Goal: Task Accomplishment & Management: Use online tool/utility

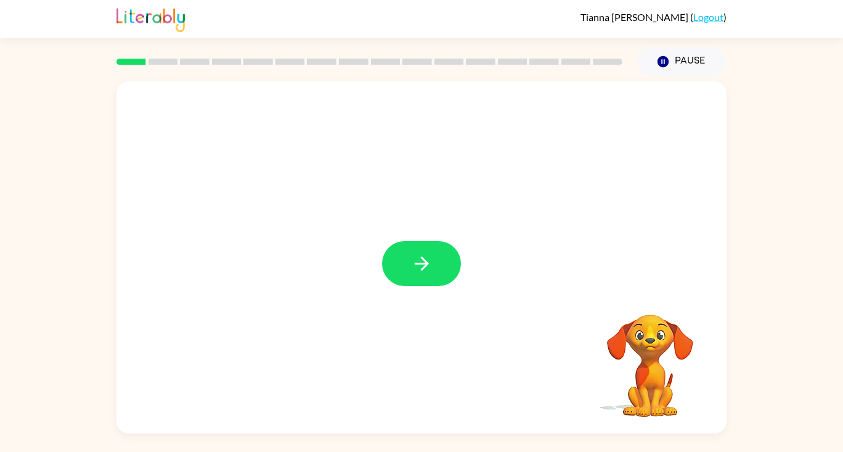
click at [420, 263] on icon "button" at bounding box center [421, 263] width 14 height 14
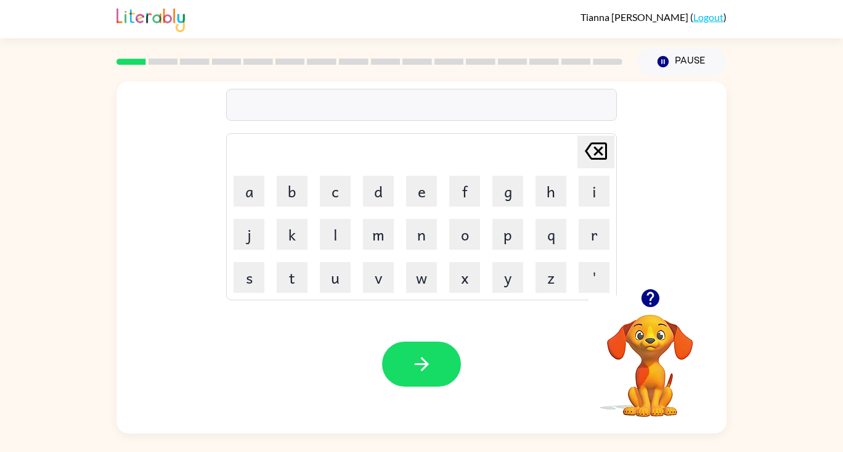
click at [343, 287] on button "u" at bounding box center [335, 277] width 31 height 31
click at [420, 244] on button "n" at bounding box center [421, 234] width 31 height 31
click at [467, 186] on button "f" at bounding box center [464, 191] width 31 height 31
click at [345, 235] on button "l" at bounding box center [335, 234] width 31 height 31
click at [475, 240] on button "o" at bounding box center [464, 234] width 31 height 31
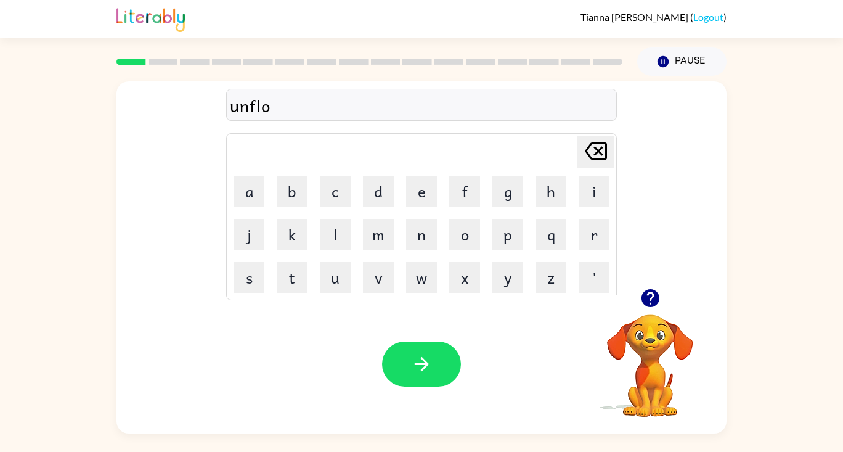
click at [598, 147] on icon "[PERSON_NAME] last character input" at bounding box center [596, 151] width 30 height 30
click at [612, 142] on button "[PERSON_NAME] last character input" at bounding box center [596, 152] width 37 height 33
click at [465, 238] on button "o" at bounding box center [464, 234] width 31 height 31
click at [342, 228] on button "l" at bounding box center [335, 234] width 31 height 31
click at [380, 192] on button "d" at bounding box center [378, 191] width 31 height 31
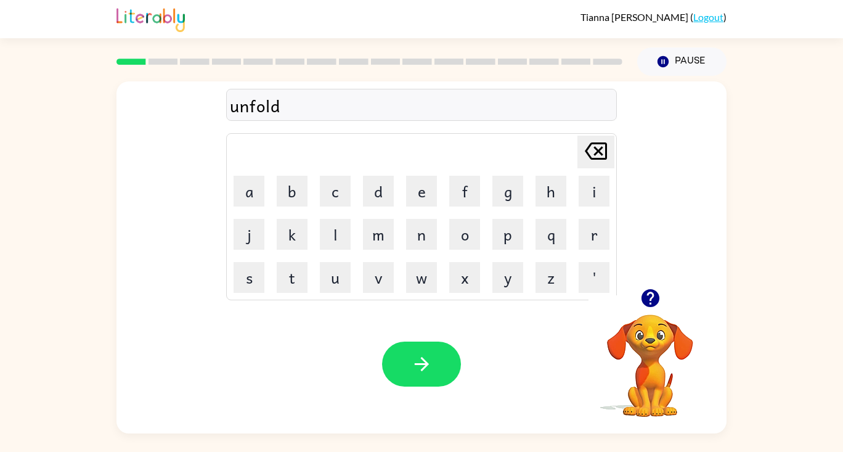
click at [415, 373] on icon "button" at bounding box center [422, 364] width 22 height 22
click at [551, 234] on button "q" at bounding box center [551, 234] width 31 height 31
click at [340, 280] on button "u" at bounding box center [335, 277] width 31 height 31
click at [599, 193] on button "i" at bounding box center [594, 191] width 31 height 31
click at [424, 186] on button "e" at bounding box center [421, 191] width 31 height 31
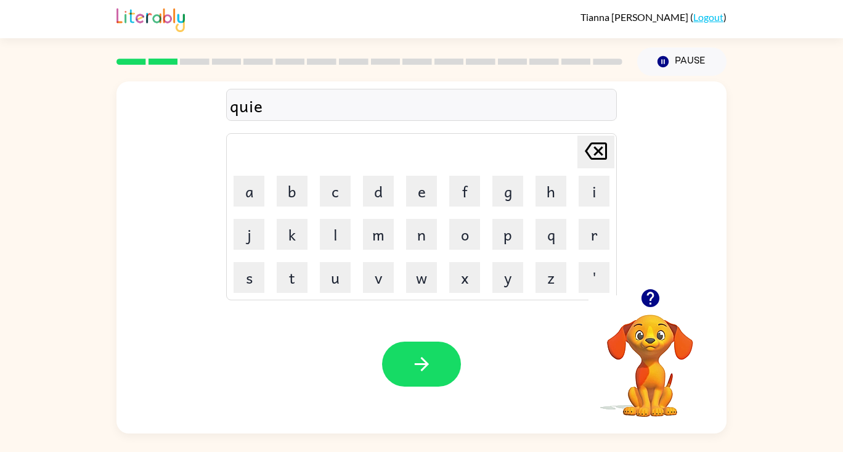
click at [334, 239] on button "l" at bounding box center [335, 234] width 31 height 31
click at [430, 371] on icon "button" at bounding box center [422, 364] width 22 height 22
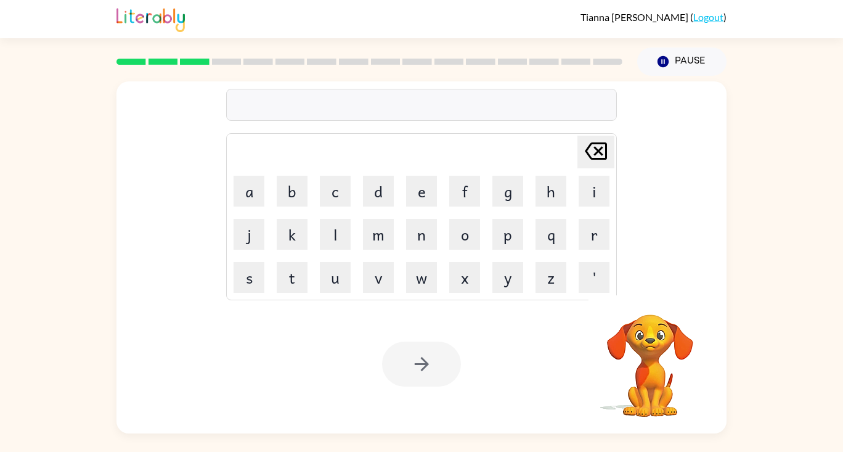
click at [554, 240] on button "q" at bounding box center [551, 234] width 31 height 31
click at [340, 276] on button "u" at bounding box center [335, 277] width 31 height 31
click at [601, 187] on button "i" at bounding box center [594, 191] width 31 height 31
click at [336, 197] on button "c" at bounding box center [335, 191] width 31 height 31
click at [303, 226] on button "k" at bounding box center [292, 234] width 31 height 31
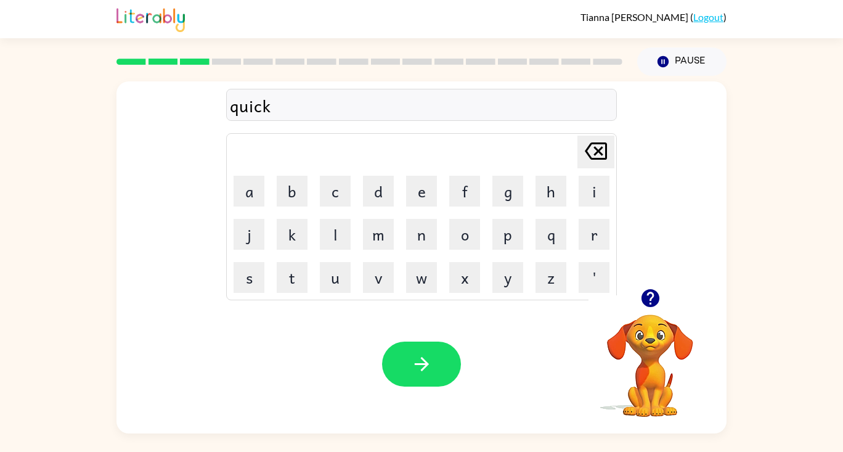
click at [417, 369] on icon "button" at bounding box center [422, 364] width 22 height 22
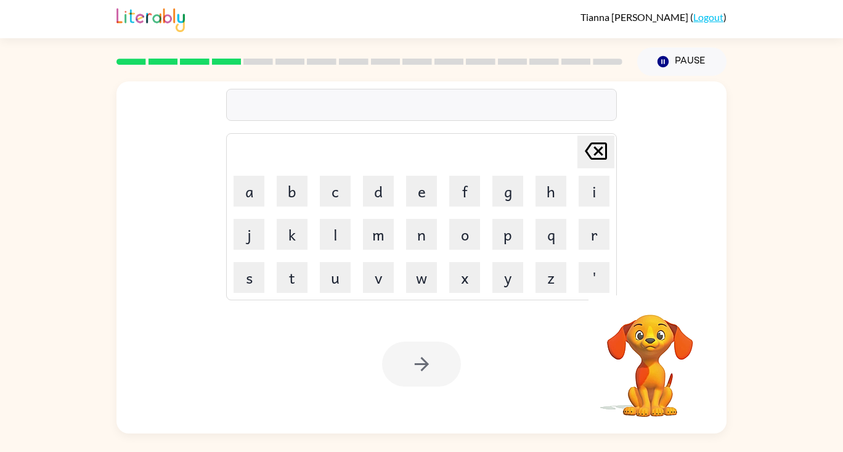
click at [606, 186] on button "i" at bounding box center [594, 191] width 31 height 31
click at [424, 239] on button "n" at bounding box center [421, 234] width 31 height 31
click at [506, 237] on button "p" at bounding box center [508, 234] width 31 height 31
click at [465, 237] on button "o" at bounding box center [464, 234] width 31 height 31
click at [344, 236] on button "l" at bounding box center [335, 234] width 31 height 31
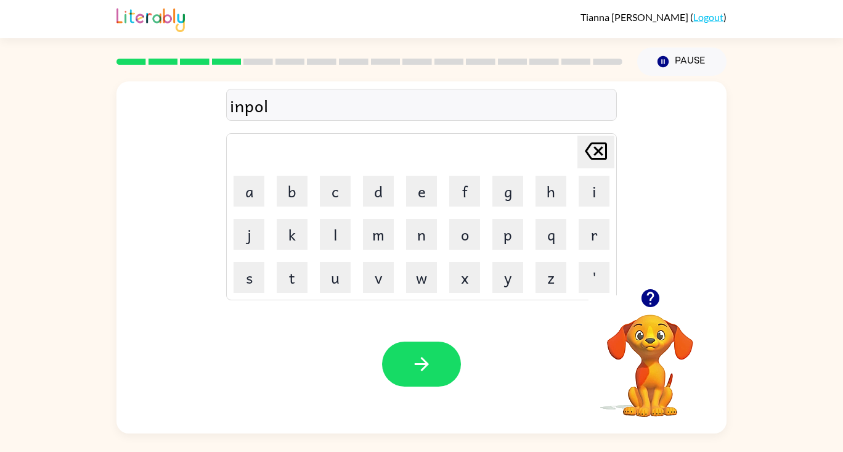
click at [592, 193] on button "i" at bounding box center [594, 191] width 31 height 31
click at [300, 270] on button "t" at bounding box center [292, 277] width 31 height 31
click at [421, 244] on button "n" at bounding box center [421, 234] width 31 height 31
click at [436, 190] on button "e" at bounding box center [421, 191] width 31 height 31
click at [249, 282] on button "s" at bounding box center [249, 277] width 31 height 31
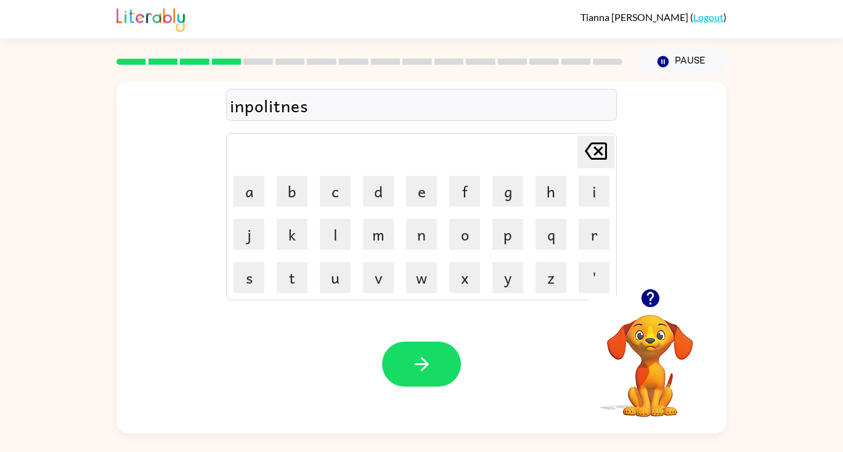
click at [254, 277] on button "s" at bounding box center [249, 277] width 31 height 31
click at [269, 112] on div "inpolitness" at bounding box center [421, 105] width 383 height 26
click at [266, 104] on div "inpolitness" at bounding box center [421, 105] width 383 height 26
click at [336, 105] on div "inpolitness" at bounding box center [421, 105] width 383 height 26
click at [599, 149] on icon "[PERSON_NAME] last character input" at bounding box center [596, 151] width 30 height 30
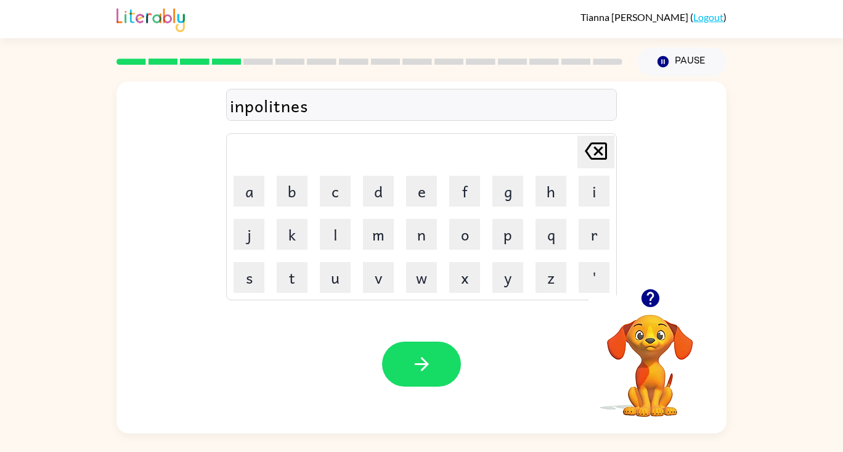
click at [595, 149] on icon "[PERSON_NAME] last character input" at bounding box center [596, 151] width 30 height 30
click at [589, 157] on icon "[PERSON_NAME] last character input" at bounding box center [596, 151] width 30 height 30
click at [591, 158] on icon at bounding box center [596, 150] width 22 height 17
click at [591, 157] on icon at bounding box center [596, 150] width 22 height 17
click at [591, 158] on icon at bounding box center [596, 150] width 22 height 17
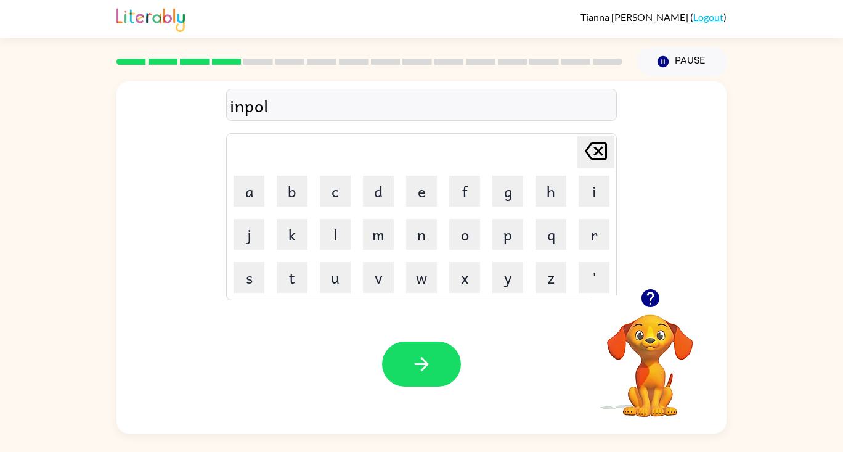
click at [594, 159] on icon at bounding box center [596, 150] width 22 height 17
click at [598, 156] on icon "[PERSON_NAME] last character input" at bounding box center [596, 151] width 30 height 30
click at [343, 240] on button "l" at bounding box center [335, 234] width 31 height 31
click at [471, 232] on button "o" at bounding box center [464, 234] width 31 height 31
click at [602, 192] on button "i" at bounding box center [594, 191] width 31 height 31
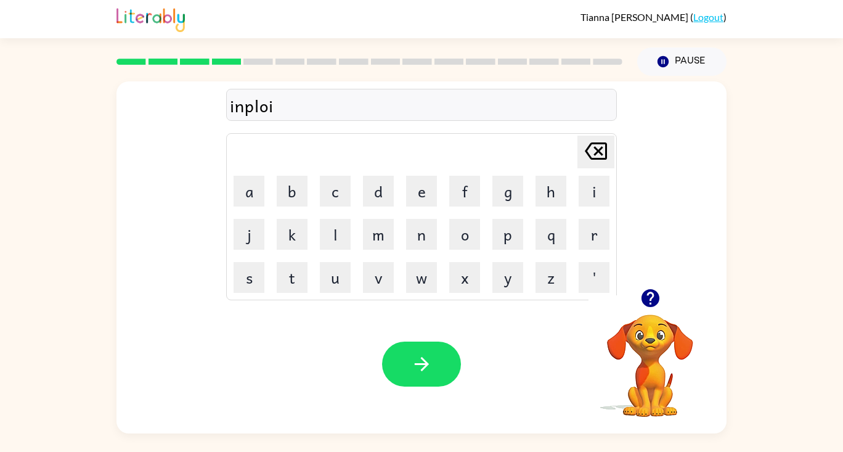
click at [596, 150] on icon "[PERSON_NAME] last character input" at bounding box center [596, 151] width 30 height 30
click at [598, 154] on icon "[PERSON_NAME] last character input" at bounding box center [596, 151] width 30 height 30
click at [597, 165] on icon "[PERSON_NAME] last character input" at bounding box center [596, 151] width 30 height 30
click at [477, 229] on button "o" at bounding box center [464, 234] width 31 height 31
click at [341, 239] on button "l" at bounding box center [335, 234] width 31 height 31
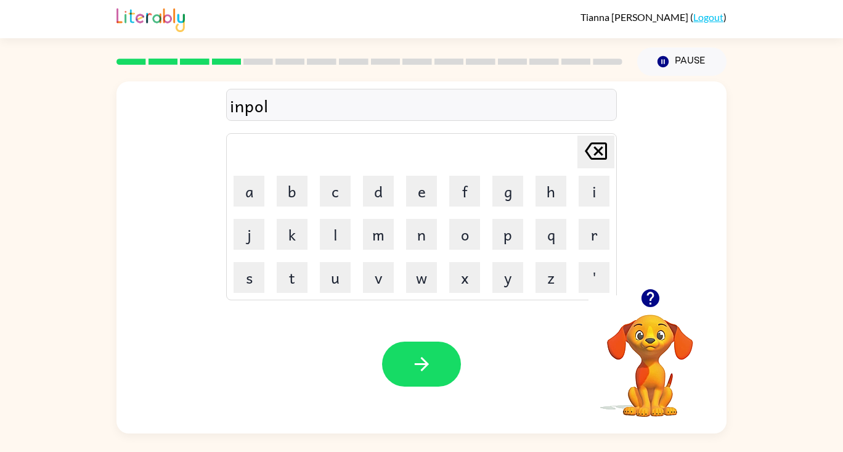
click at [590, 183] on button "i" at bounding box center [594, 191] width 31 height 31
click at [298, 275] on button "t" at bounding box center [292, 277] width 31 height 31
click at [420, 195] on button "e" at bounding box center [421, 191] width 31 height 31
click at [423, 245] on button "n" at bounding box center [421, 234] width 31 height 31
click at [426, 197] on button "e" at bounding box center [421, 191] width 31 height 31
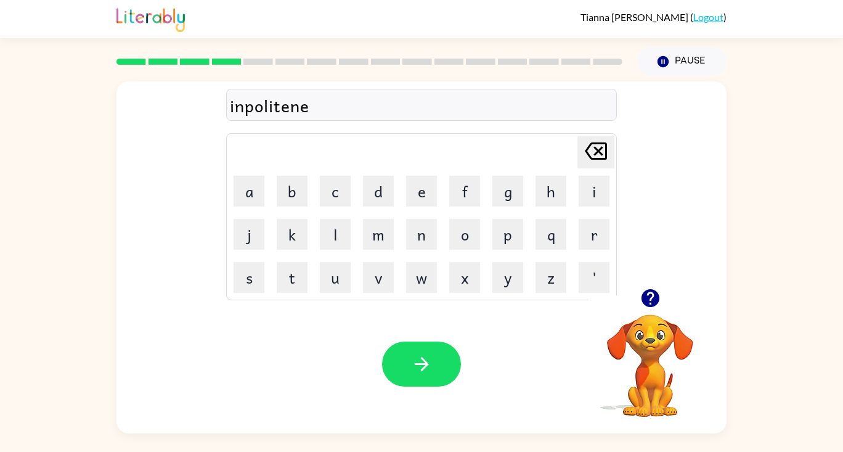
click at [250, 277] on button "s" at bounding box center [249, 277] width 31 height 31
click at [258, 282] on button "s" at bounding box center [249, 277] width 31 height 31
click at [427, 367] on icon "button" at bounding box center [422, 364] width 22 height 22
click at [702, 54] on button "Pause Pause" at bounding box center [681, 61] width 89 height 28
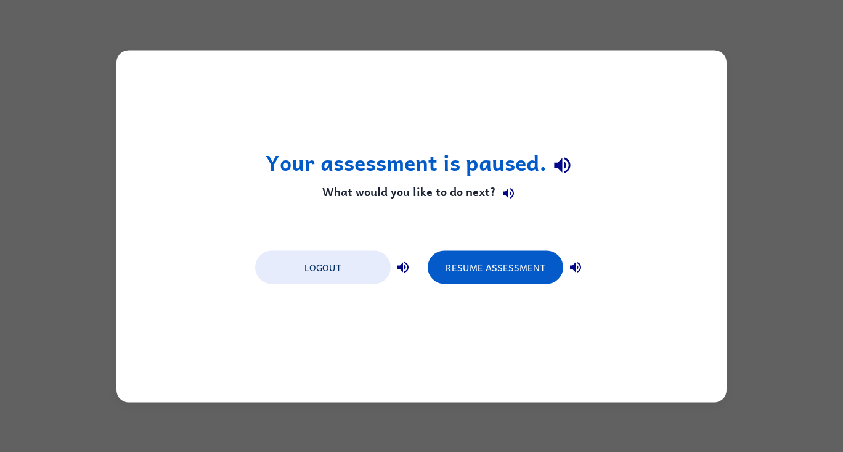
click at [498, 268] on button "Resume Assessment" at bounding box center [496, 266] width 136 height 33
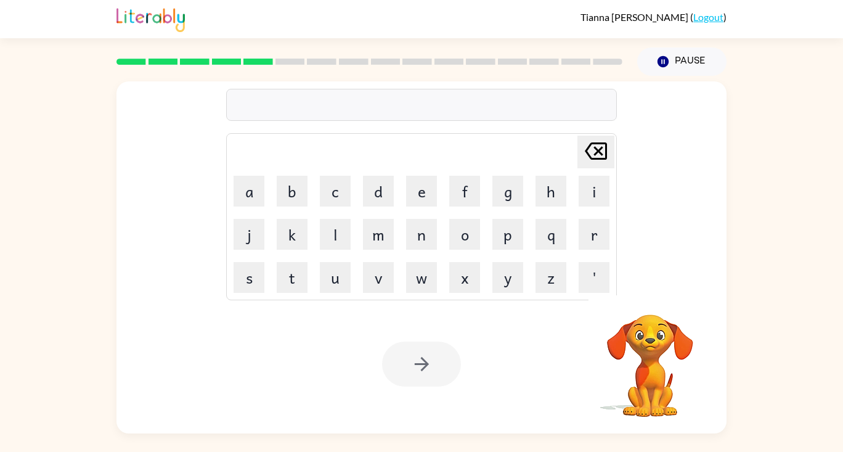
click at [255, 199] on button "a" at bounding box center [249, 191] width 31 height 31
click at [262, 275] on button "s" at bounding box center [249, 277] width 31 height 31
click at [340, 237] on button "l" at bounding box center [335, 234] width 31 height 31
click at [420, 199] on button "e" at bounding box center [421, 191] width 31 height 31
click at [424, 198] on button "e" at bounding box center [421, 191] width 31 height 31
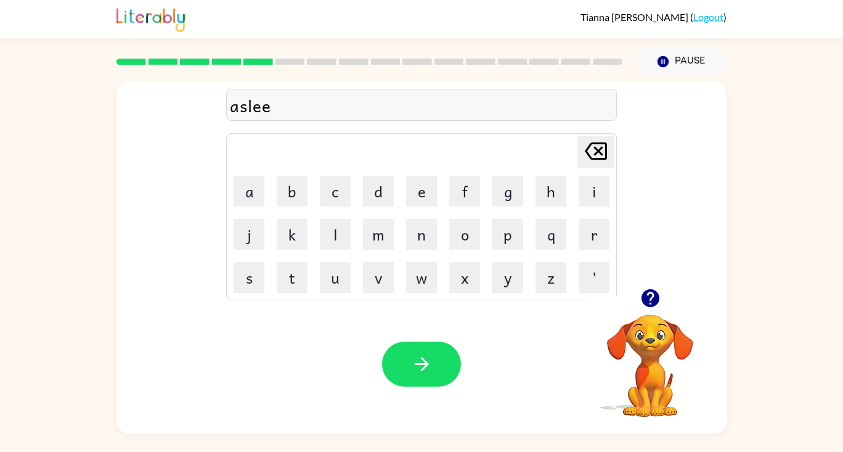
click at [509, 234] on button "p" at bounding box center [508, 234] width 31 height 31
click at [417, 362] on icon "button" at bounding box center [422, 364] width 22 height 22
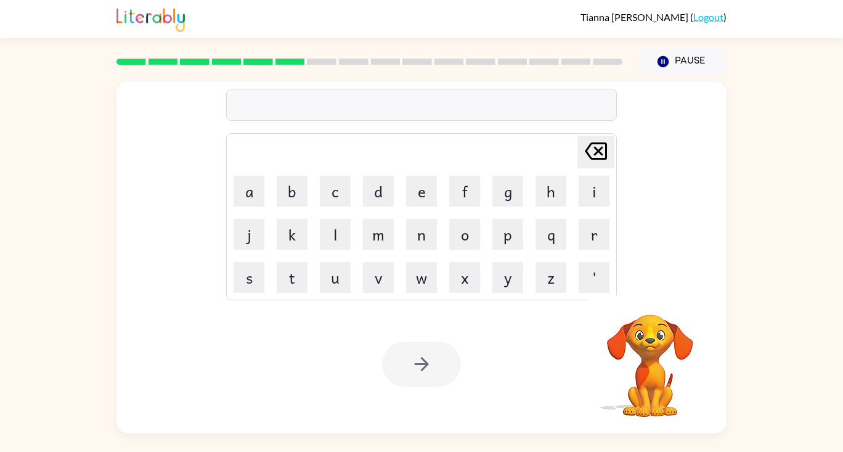
click at [261, 282] on button "s" at bounding box center [249, 277] width 31 height 31
click at [423, 284] on button "w" at bounding box center [421, 277] width 31 height 31
click at [422, 190] on button "e" at bounding box center [421, 191] width 31 height 31
click at [424, 197] on button "e" at bounding box center [421, 191] width 31 height 31
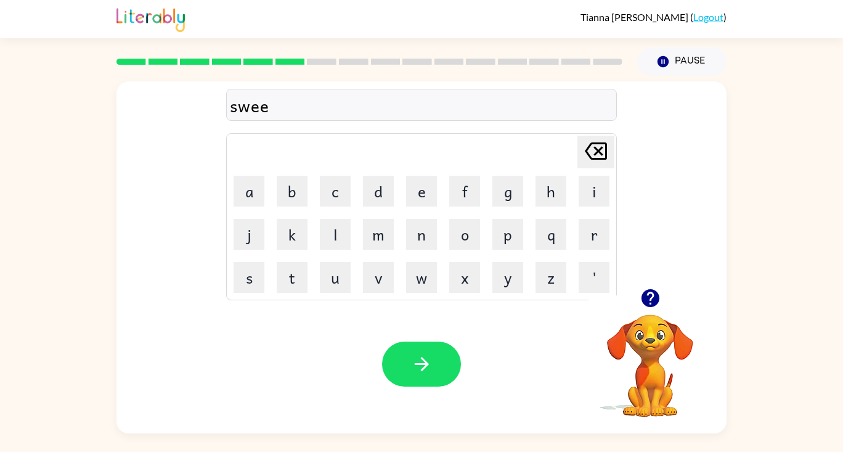
click at [303, 281] on button "t" at bounding box center [292, 277] width 31 height 31
click at [422, 242] on button "n" at bounding box center [421, 234] width 31 height 31
click at [422, 180] on button "e" at bounding box center [421, 191] width 31 height 31
click at [262, 279] on button "s" at bounding box center [249, 277] width 31 height 31
click at [262, 275] on button "s" at bounding box center [249, 277] width 31 height 31
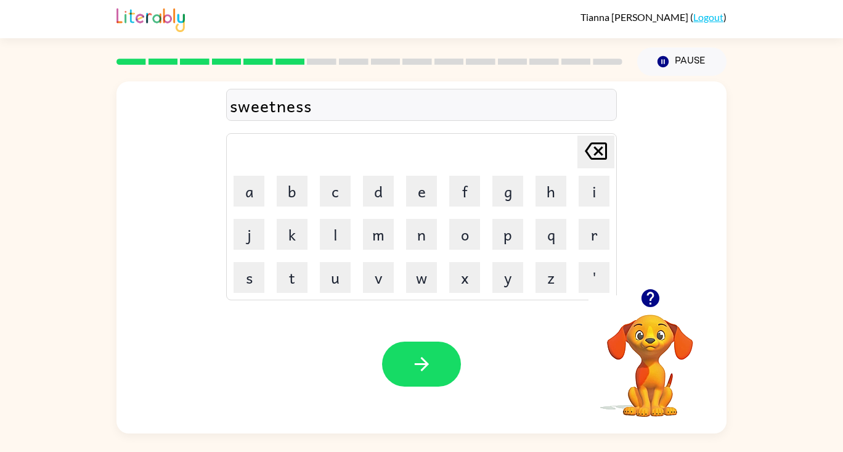
click at [409, 372] on button "button" at bounding box center [421, 364] width 79 height 45
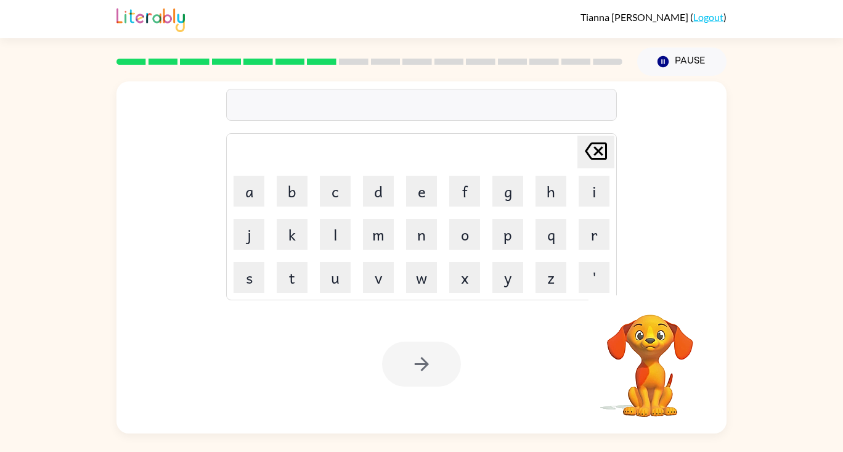
click at [298, 284] on button "t" at bounding box center [292, 277] width 31 height 31
click at [594, 236] on button "r" at bounding box center [594, 234] width 31 height 31
click at [608, 189] on button "i" at bounding box center [594, 191] width 31 height 31
click at [385, 192] on button "d" at bounding box center [378, 191] width 31 height 31
click at [601, 189] on button "i" at bounding box center [594, 191] width 31 height 31
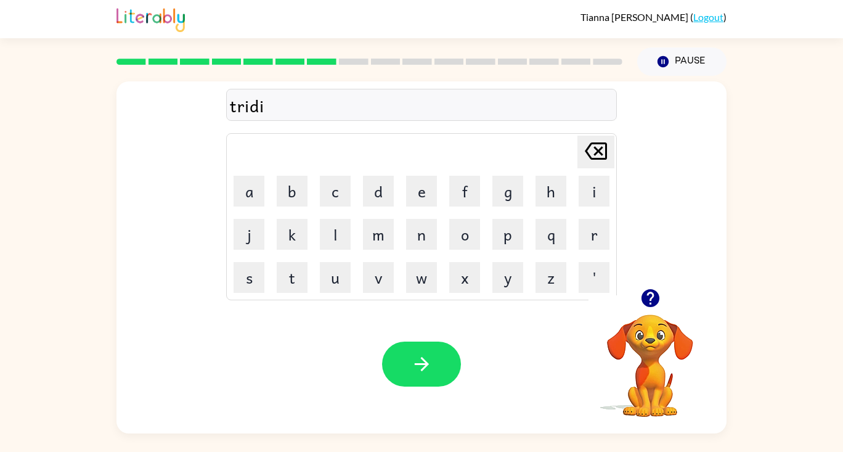
click at [303, 271] on button "t" at bounding box center [292, 277] width 31 height 31
click at [598, 196] on button "i" at bounding box center [594, 191] width 31 height 31
click at [466, 232] on button "o" at bounding box center [464, 234] width 31 height 31
click at [422, 241] on button "n" at bounding box center [421, 234] width 31 height 31
click at [596, 144] on icon at bounding box center [596, 150] width 22 height 17
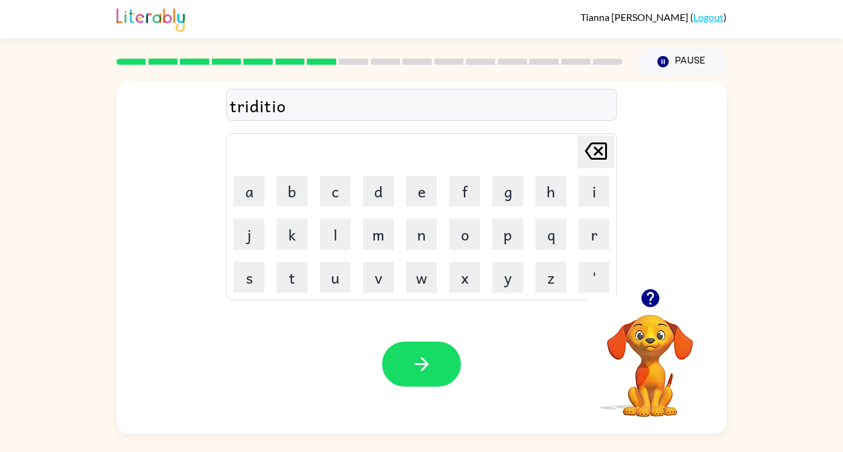
click at [598, 154] on icon "[PERSON_NAME] last character input" at bounding box center [596, 151] width 30 height 30
click at [598, 149] on icon at bounding box center [596, 150] width 22 height 17
click at [599, 152] on icon at bounding box center [596, 150] width 22 height 17
click at [600, 152] on icon at bounding box center [596, 150] width 22 height 17
click at [603, 150] on icon "[PERSON_NAME] last character input" at bounding box center [596, 151] width 30 height 30
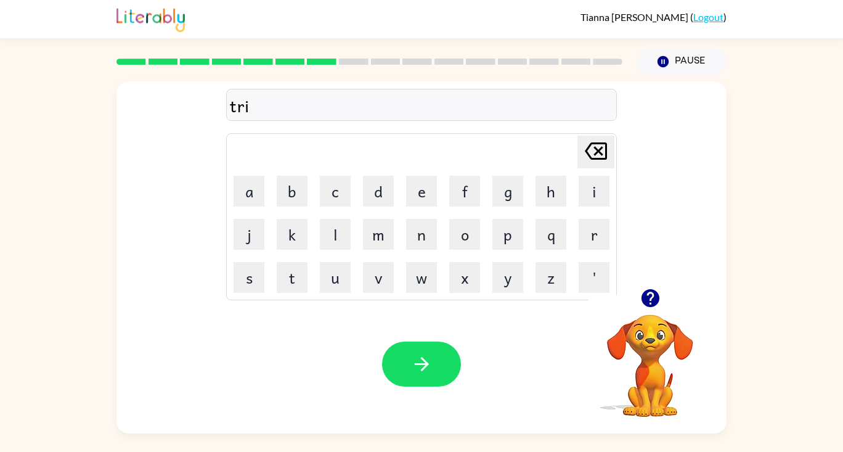
click at [603, 157] on icon "[PERSON_NAME] last character input" at bounding box center [596, 151] width 30 height 30
click at [603, 158] on icon at bounding box center [596, 150] width 22 height 17
click at [601, 232] on button "r" at bounding box center [594, 234] width 31 height 31
click at [255, 283] on button "s" at bounding box center [249, 277] width 31 height 31
click at [596, 146] on icon "[PERSON_NAME] last character input" at bounding box center [596, 151] width 30 height 30
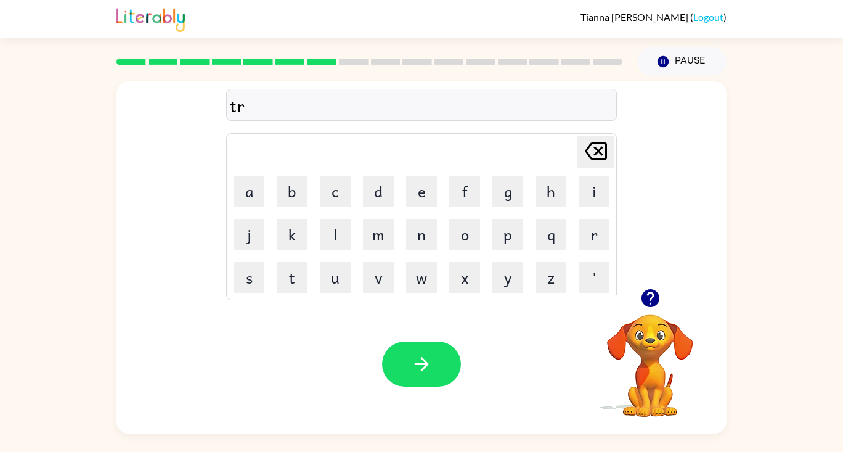
click at [259, 190] on button "a" at bounding box center [249, 191] width 31 height 31
click at [377, 191] on button "d" at bounding box center [378, 191] width 31 height 31
click at [603, 195] on button "i" at bounding box center [594, 191] width 31 height 31
click at [298, 277] on button "t" at bounding box center [292, 277] width 31 height 31
click at [604, 189] on button "i" at bounding box center [594, 191] width 31 height 31
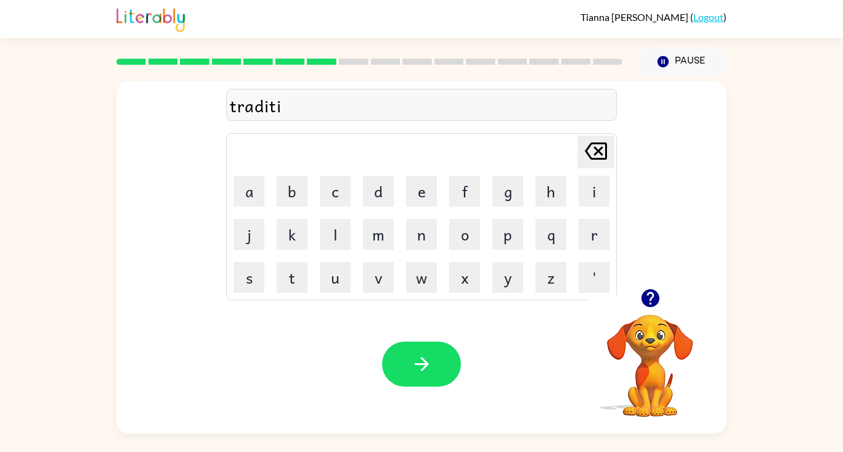
click at [475, 227] on button "o" at bounding box center [464, 234] width 31 height 31
click at [417, 242] on button "n" at bounding box center [421, 234] width 31 height 31
click at [419, 367] on icon "button" at bounding box center [422, 364] width 22 height 22
click at [333, 192] on button "c" at bounding box center [335, 191] width 31 height 31
click at [465, 236] on button "o" at bounding box center [464, 234] width 31 height 31
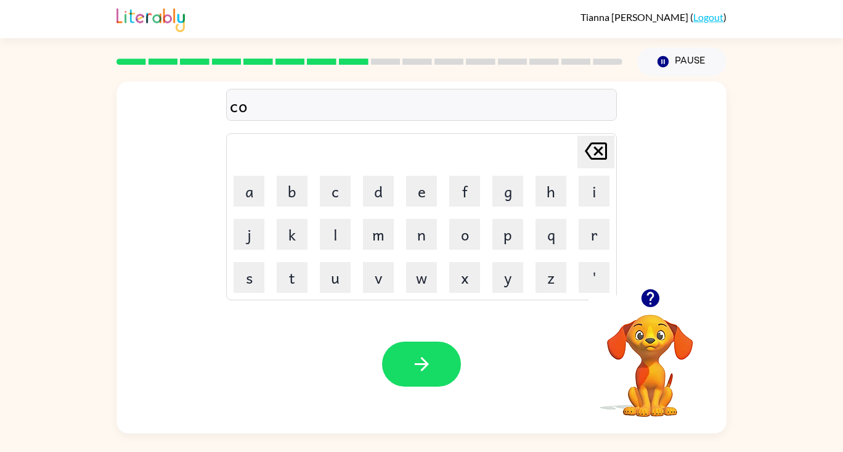
click at [379, 239] on button "m" at bounding box center [378, 234] width 31 height 31
click at [506, 247] on button "p" at bounding box center [508, 234] width 31 height 31
click at [345, 279] on button "u" at bounding box center [335, 277] width 31 height 31
click at [299, 290] on button "t" at bounding box center [292, 277] width 31 height 31
click at [424, 197] on button "e" at bounding box center [421, 191] width 31 height 31
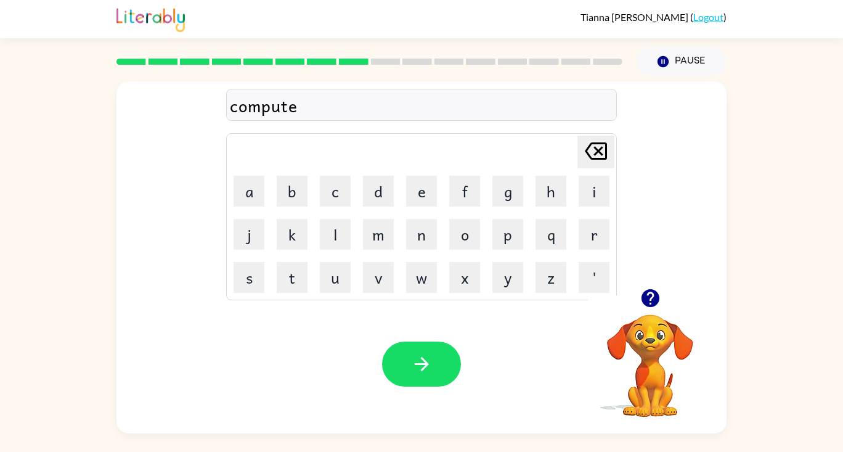
click at [600, 238] on button "r" at bounding box center [594, 234] width 31 height 31
click at [412, 382] on button "button" at bounding box center [421, 364] width 79 height 45
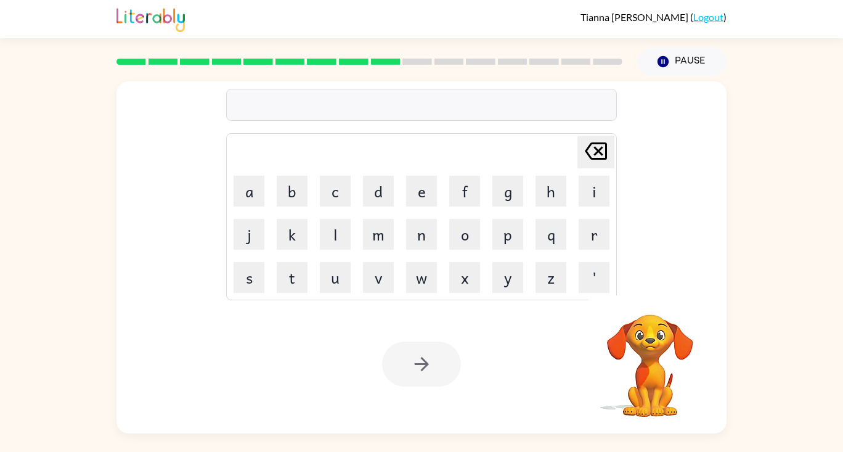
click at [473, 182] on button "f" at bounding box center [464, 191] width 31 height 31
click at [618, 189] on div "f Delete Delete last character input a b c d e f g h i j k l m n o p q r s t u …" at bounding box center [422, 184] width 610 height 207
click at [600, 189] on button "i" at bounding box center [594, 191] width 31 height 31
click at [298, 279] on button "t" at bounding box center [292, 277] width 31 height 31
click at [423, 239] on button "n" at bounding box center [421, 234] width 31 height 31
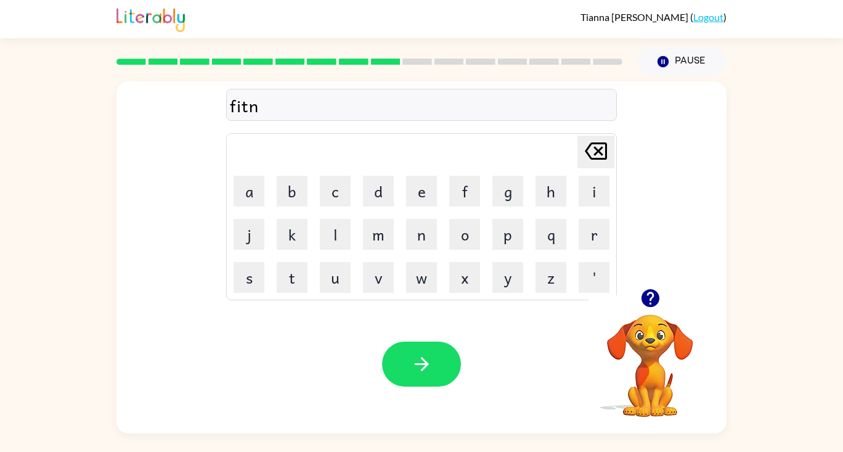
click at [421, 195] on button "e" at bounding box center [421, 191] width 31 height 31
click at [251, 280] on button "s" at bounding box center [249, 277] width 31 height 31
click at [259, 280] on button "s" at bounding box center [249, 277] width 31 height 31
click at [423, 375] on icon "button" at bounding box center [422, 364] width 22 height 22
click at [554, 190] on button "h" at bounding box center [551, 191] width 31 height 31
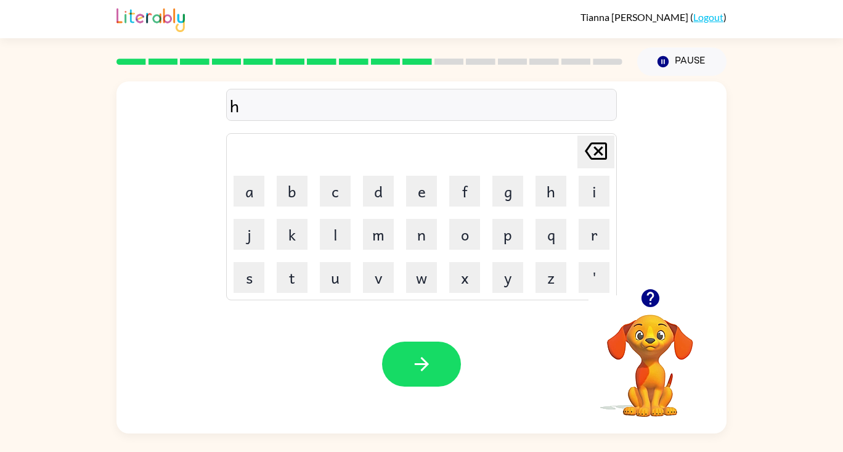
click at [342, 271] on button "u" at bounding box center [335, 277] width 31 height 31
click at [382, 238] on button "m" at bounding box center [378, 234] width 31 height 31
click at [261, 190] on button "a" at bounding box center [249, 191] width 31 height 31
click at [431, 247] on button "n" at bounding box center [421, 234] width 31 height 31
click at [421, 382] on button "button" at bounding box center [421, 364] width 79 height 45
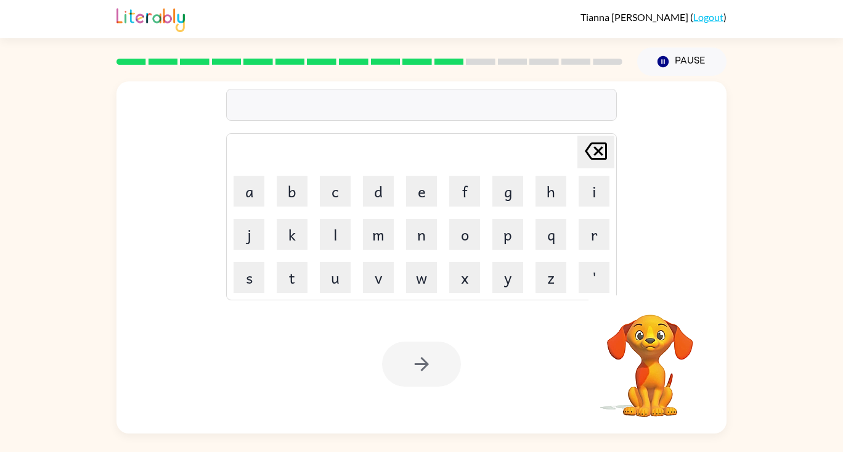
click at [389, 241] on button "m" at bounding box center [378, 234] width 31 height 31
click at [256, 188] on button "a" at bounding box center [249, 191] width 31 height 31
click at [381, 193] on button "d" at bounding box center [378, 191] width 31 height 31
click at [427, 240] on button "n" at bounding box center [421, 234] width 31 height 31
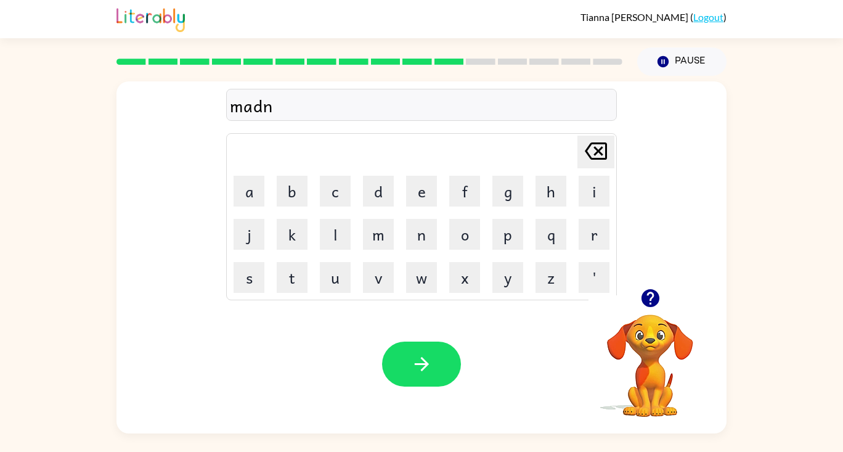
click at [422, 194] on button "e" at bounding box center [421, 191] width 31 height 31
click at [256, 282] on button "s" at bounding box center [249, 277] width 31 height 31
click at [257, 279] on button "s" at bounding box center [249, 277] width 31 height 31
click at [407, 367] on button "button" at bounding box center [421, 364] width 79 height 45
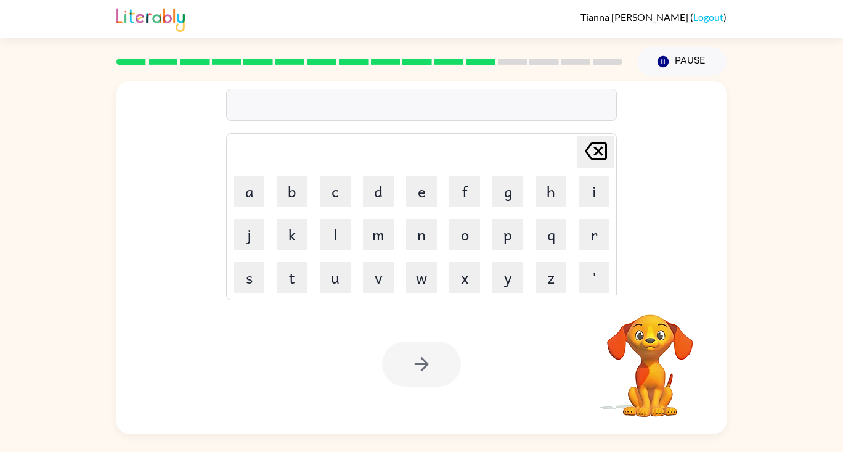
click at [597, 239] on button "r" at bounding box center [594, 234] width 31 height 31
click at [335, 279] on button "u" at bounding box center [335, 277] width 31 height 31
click at [387, 198] on button "d" at bounding box center [378, 191] width 31 height 31
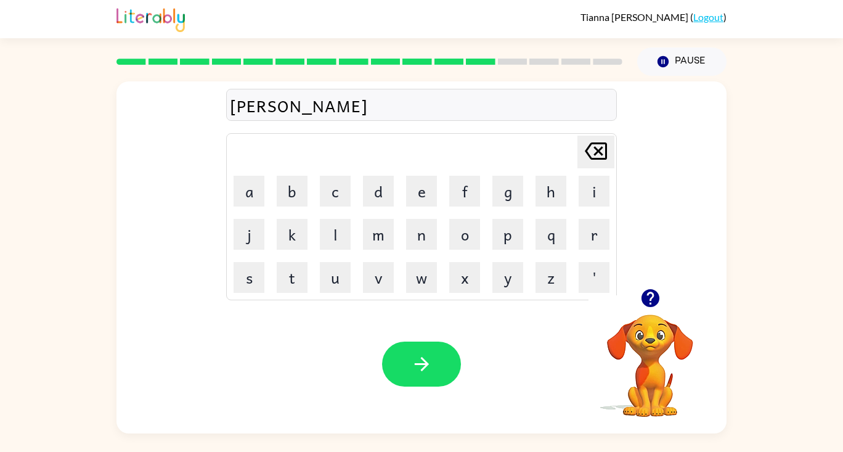
click at [433, 193] on button "e" at bounding box center [421, 191] width 31 height 31
click at [435, 232] on button "n" at bounding box center [421, 234] width 31 height 31
click at [424, 192] on button "e" at bounding box center [421, 191] width 31 height 31
click at [260, 282] on button "s" at bounding box center [249, 277] width 31 height 31
click at [258, 280] on button "s" at bounding box center [249, 277] width 31 height 31
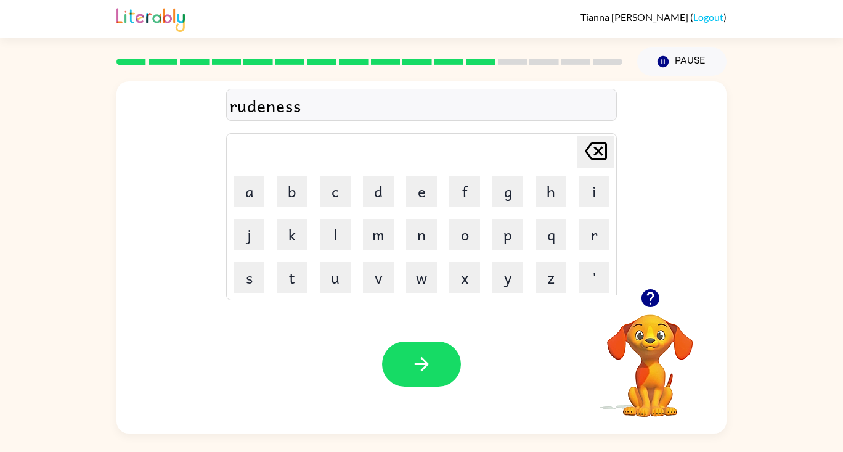
click at [417, 362] on icon "button" at bounding box center [422, 364] width 22 height 22
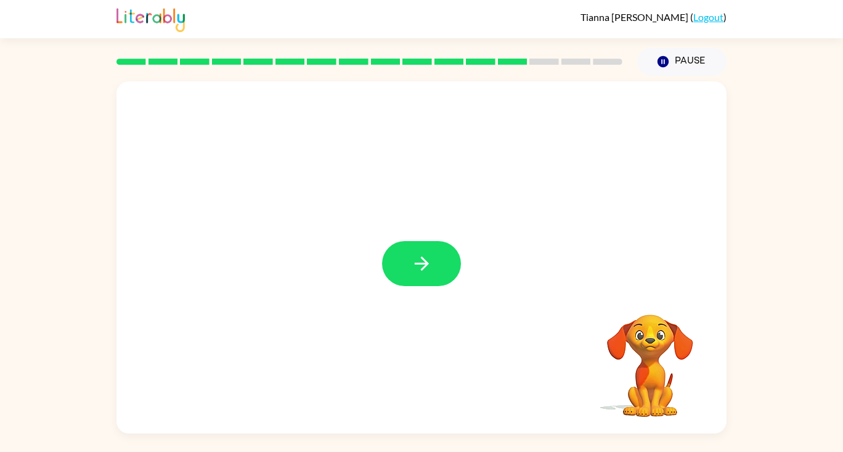
click at [444, 279] on button "button" at bounding box center [421, 263] width 79 height 45
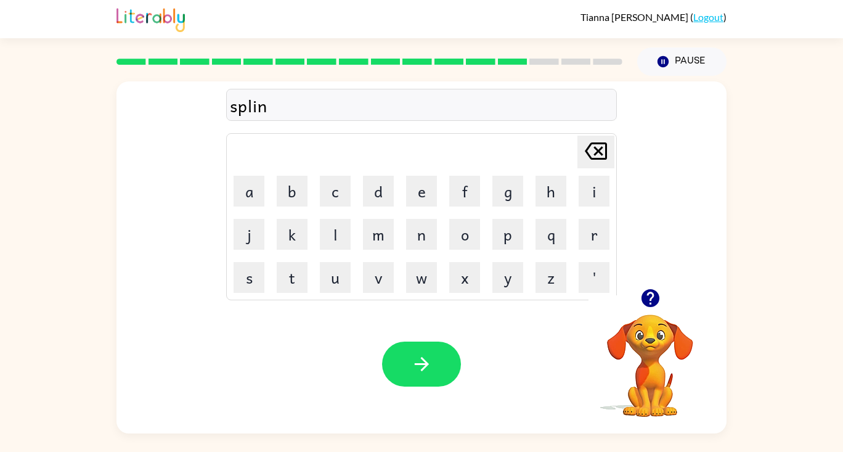
click at [432, 384] on button "button" at bounding box center [421, 364] width 79 height 45
click at [414, 374] on icon "button" at bounding box center [422, 364] width 22 height 22
click at [424, 380] on button "button" at bounding box center [421, 364] width 79 height 45
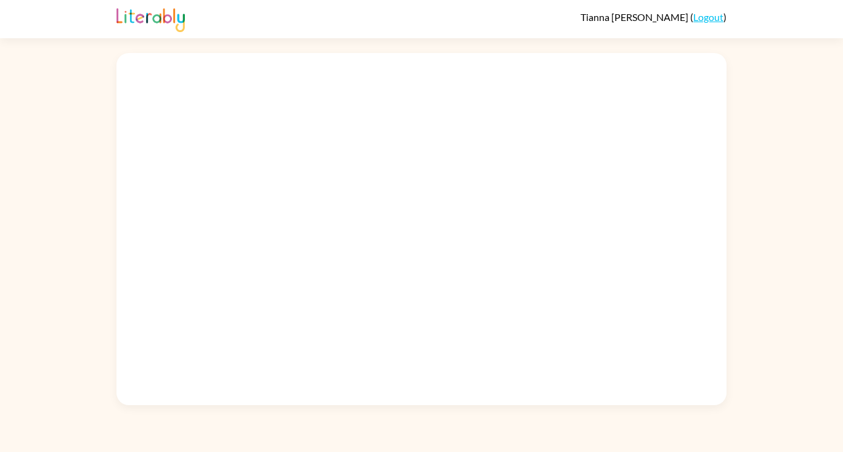
click at [792, 196] on div at bounding box center [421, 226] width 843 height 358
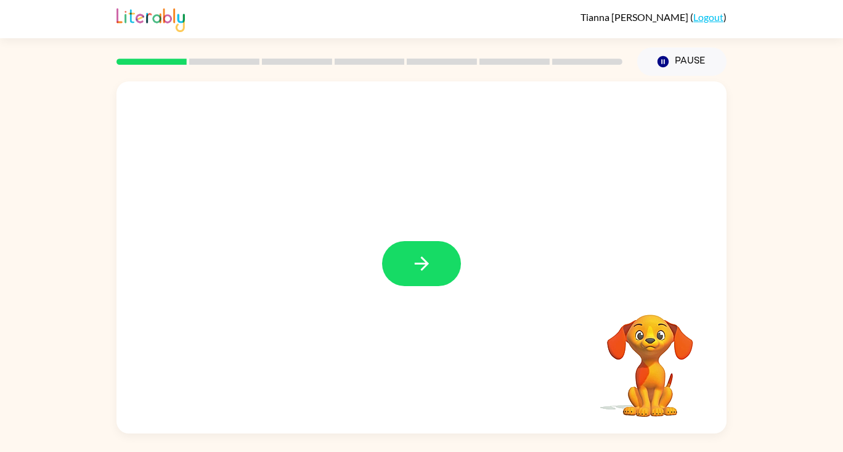
click at [423, 258] on icon "button" at bounding box center [421, 263] width 14 height 14
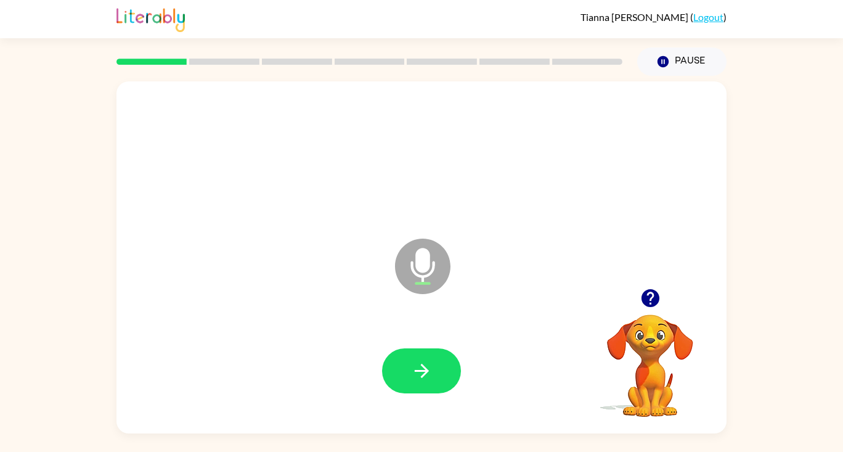
click at [422, 380] on icon "button" at bounding box center [422, 371] width 22 height 22
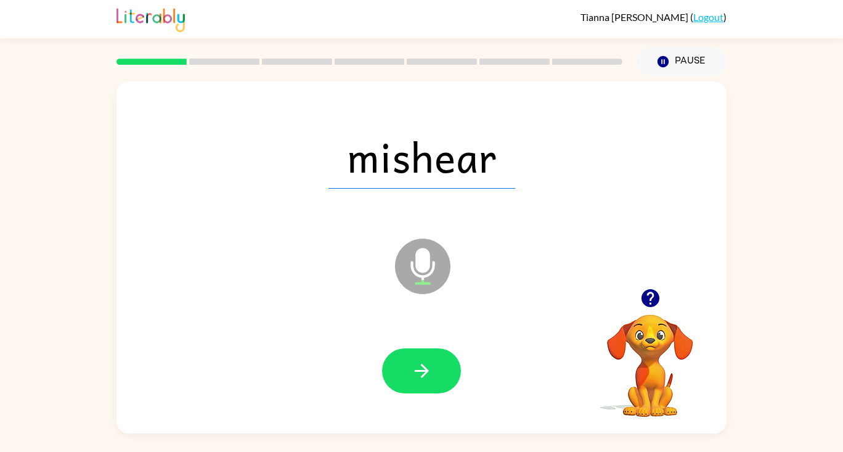
click at [425, 372] on icon "button" at bounding box center [421, 371] width 14 height 14
click at [423, 376] on icon "button" at bounding box center [421, 371] width 14 height 14
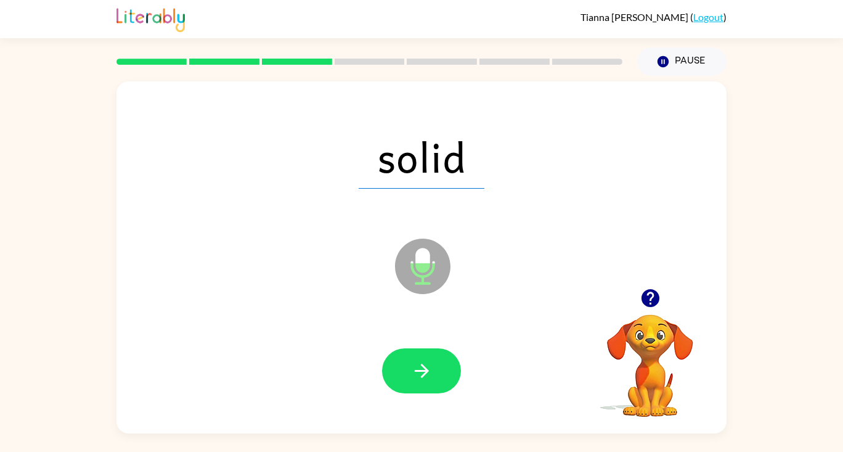
click at [434, 367] on button "button" at bounding box center [421, 370] width 79 height 45
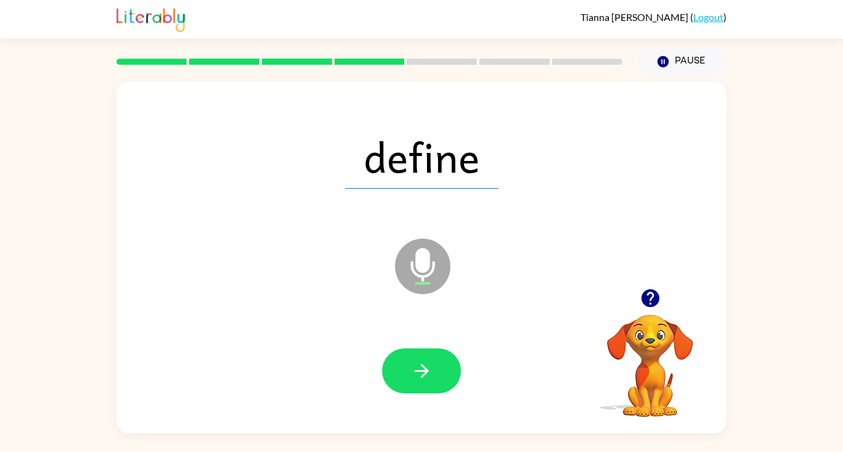
click at [436, 378] on button "button" at bounding box center [421, 370] width 79 height 45
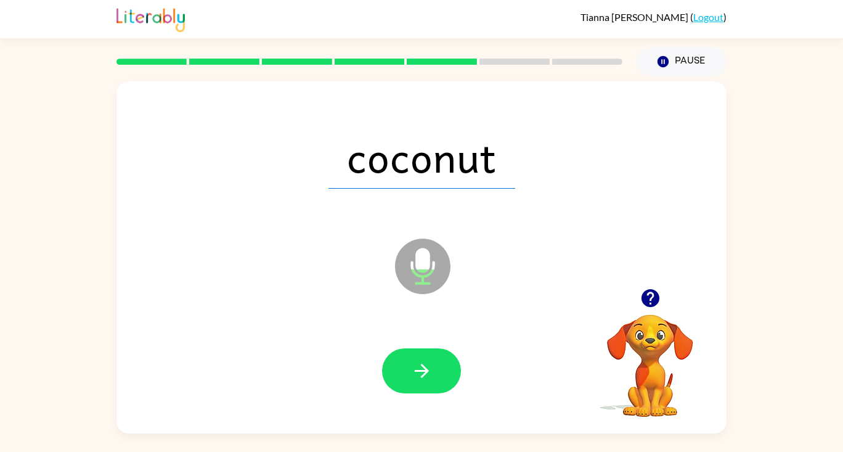
click at [422, 375] on icon "button" at bounding box center [421, 371] width 14 height 14
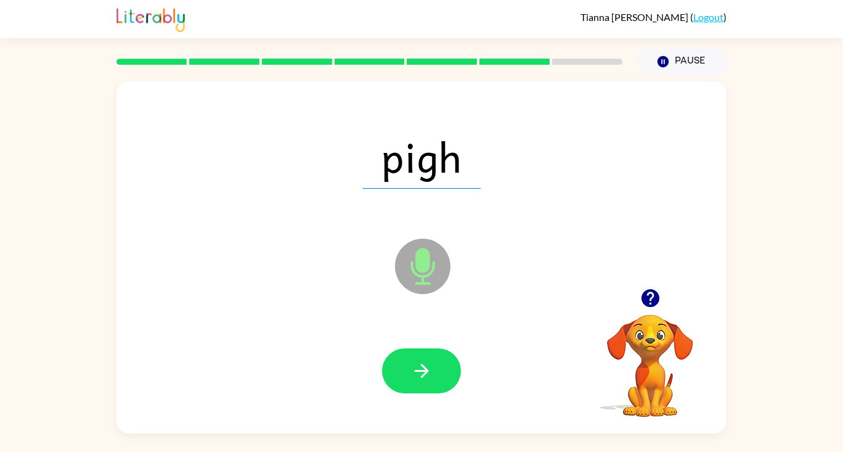
click at [429, 364] on icon "button" at bounding box center [422, 371] width 22 height 22
